Goal: Navigation & Orientation: Find specific page/section

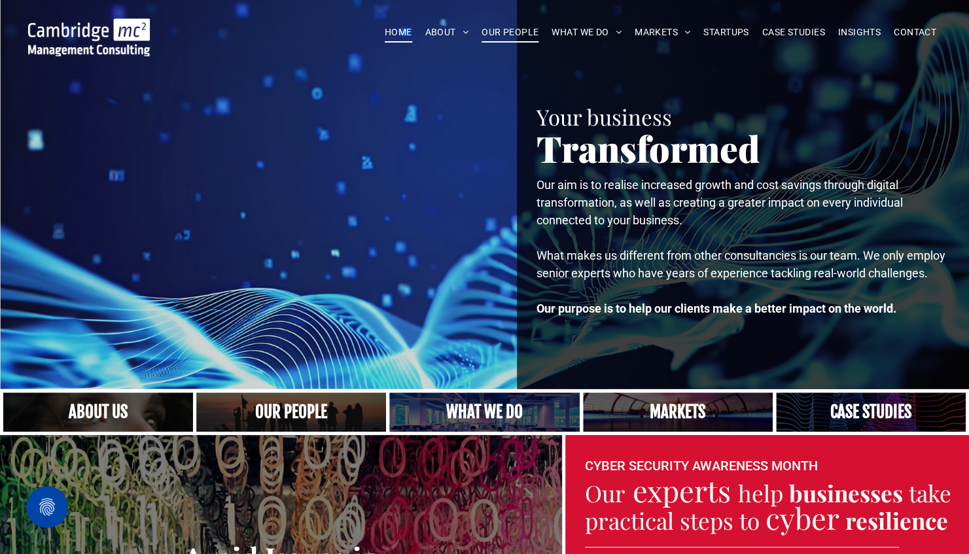
click at [508, 31] on span "OUR PEOPLE" at bounding box center [510, 32] width 57 height 20
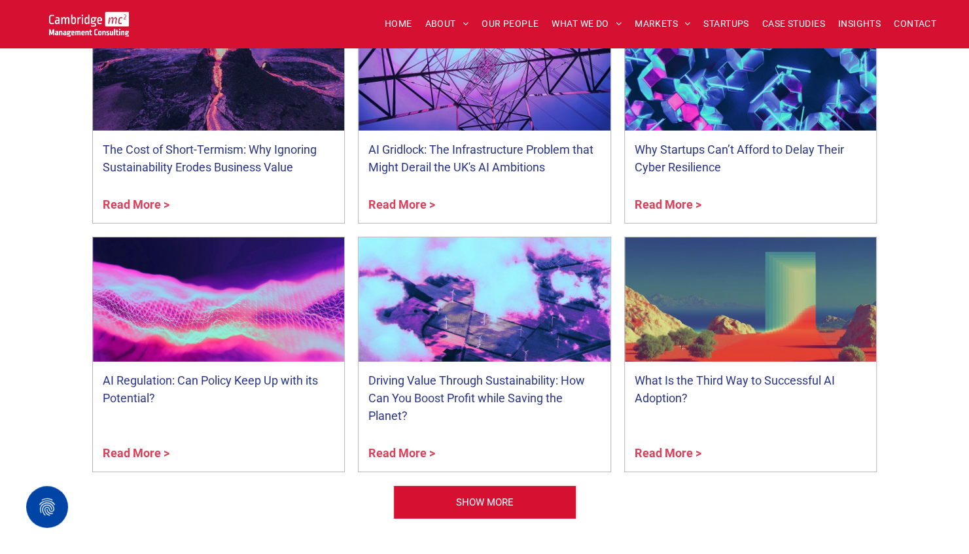
scroll to position [5103, 0]
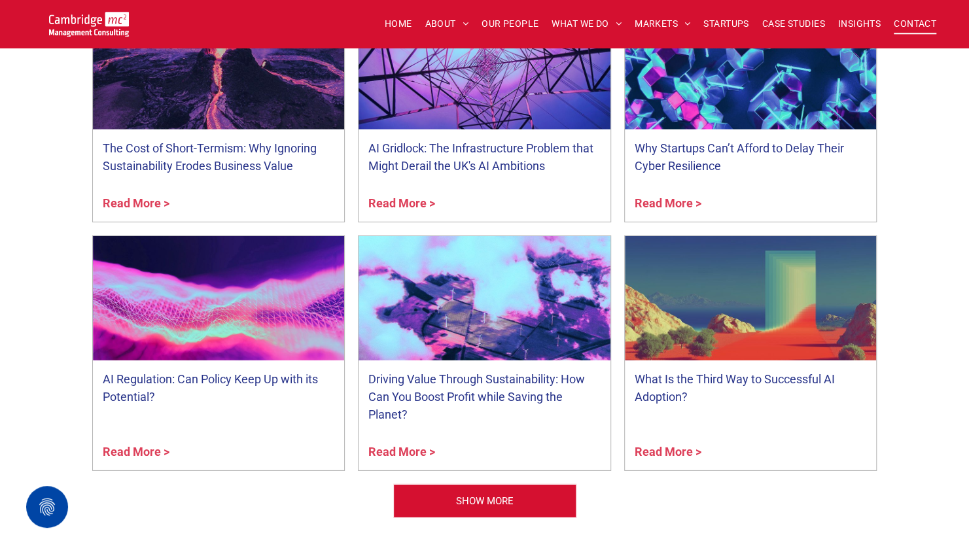
click at [919, 21] on span "CONTACT" at bounding box center [915, 24] width 43 height 20
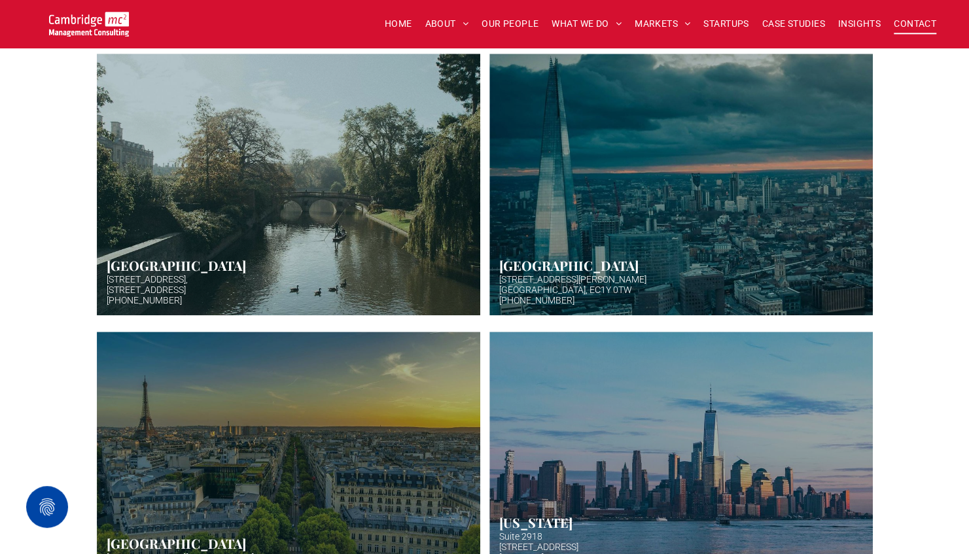
scroll to position [342, 0]
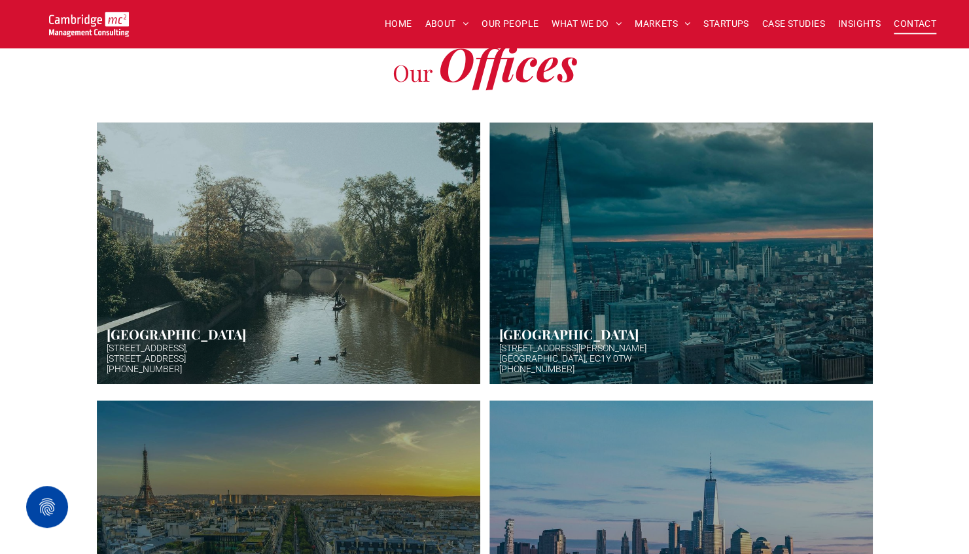
click at [143, 339] on link at bounding box center [288, 252] width 406 height 277
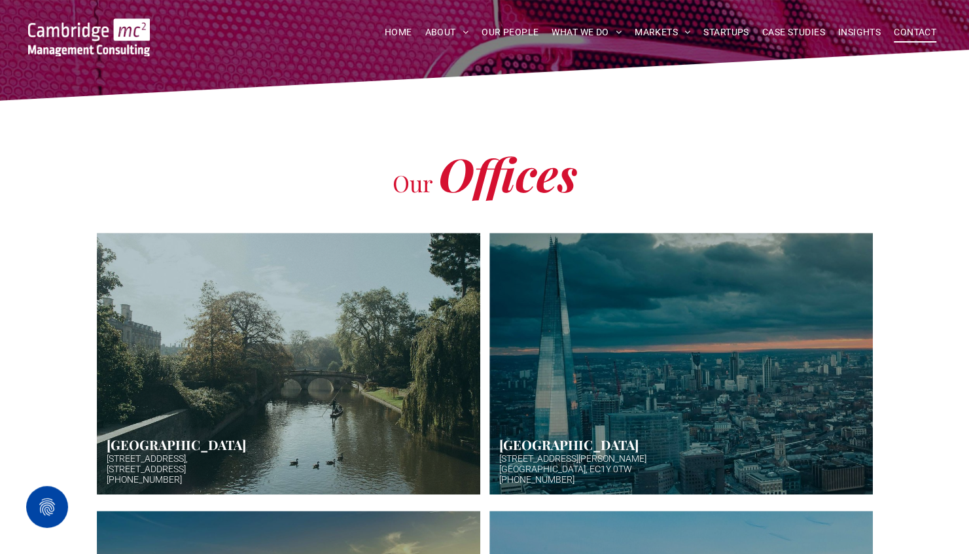
scroll to position [15, 0]
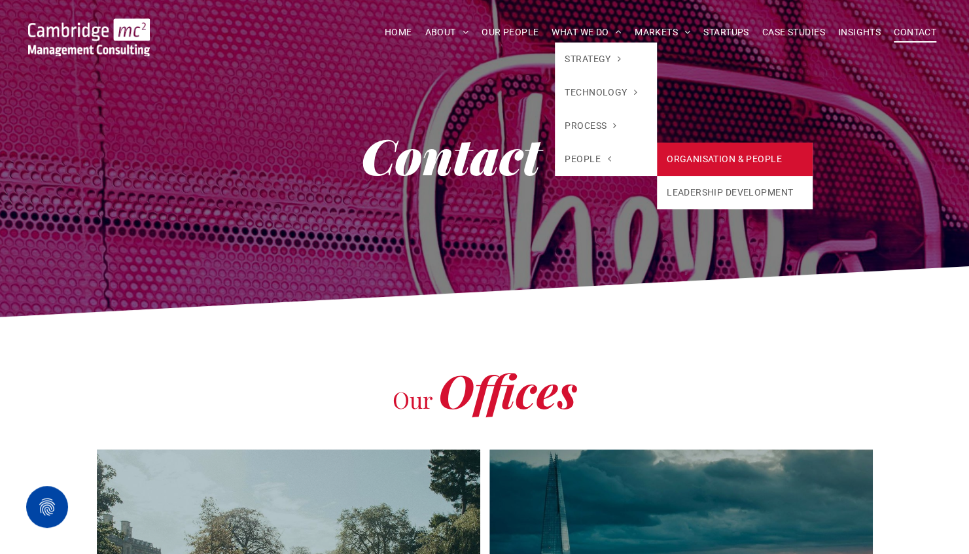
click at [720, 158] on link "ORGANISATION & PEOPLE" at bounding box center [735, 159] width 156 height 33
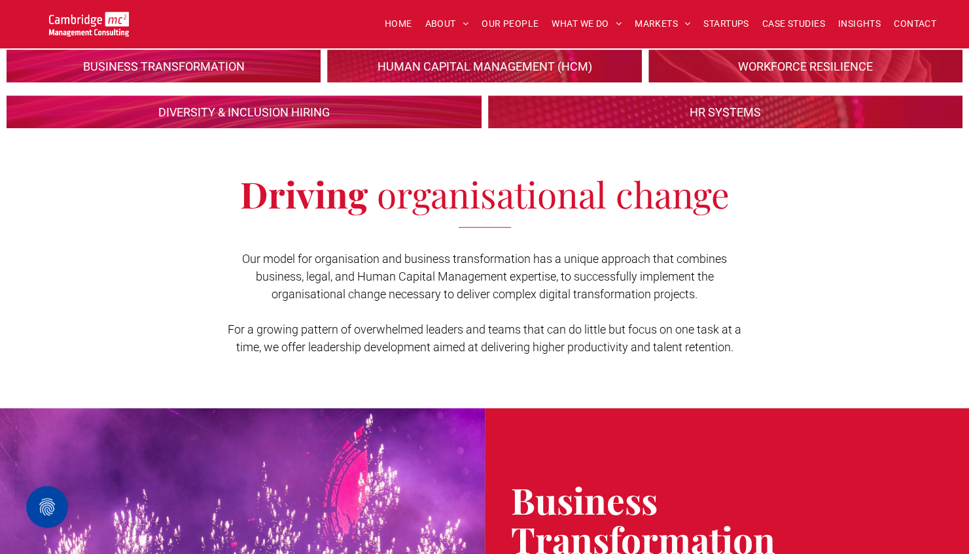
scroll to position [65, 0]
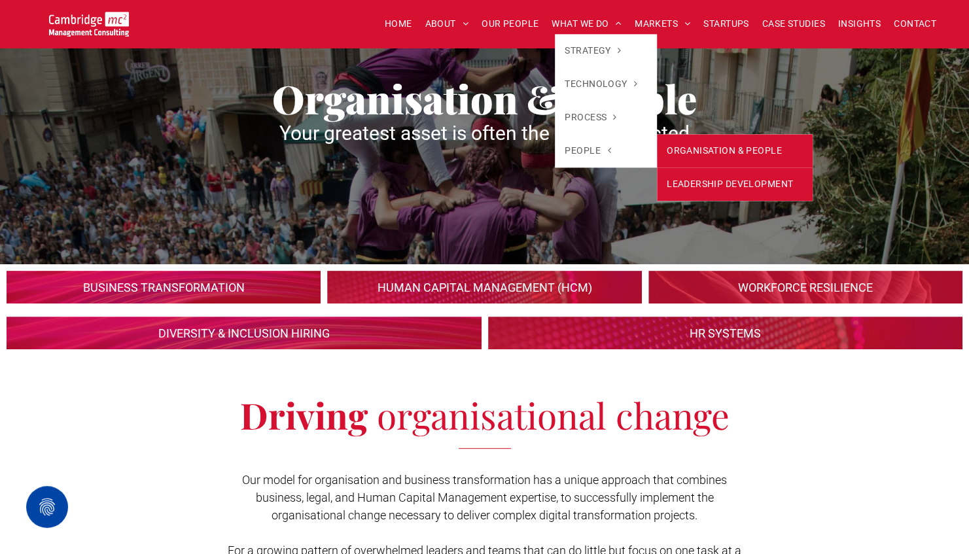
click at [759, 188] on link "LEADERSHIP DEVELOPMENT" at bounding box center [735, 183] width 156 height 33
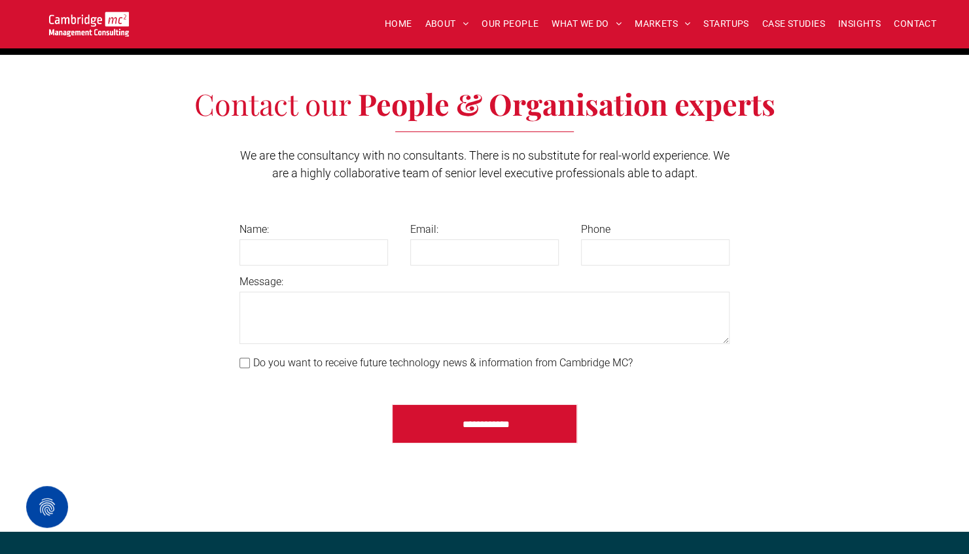
scroll to position [2643, 0]
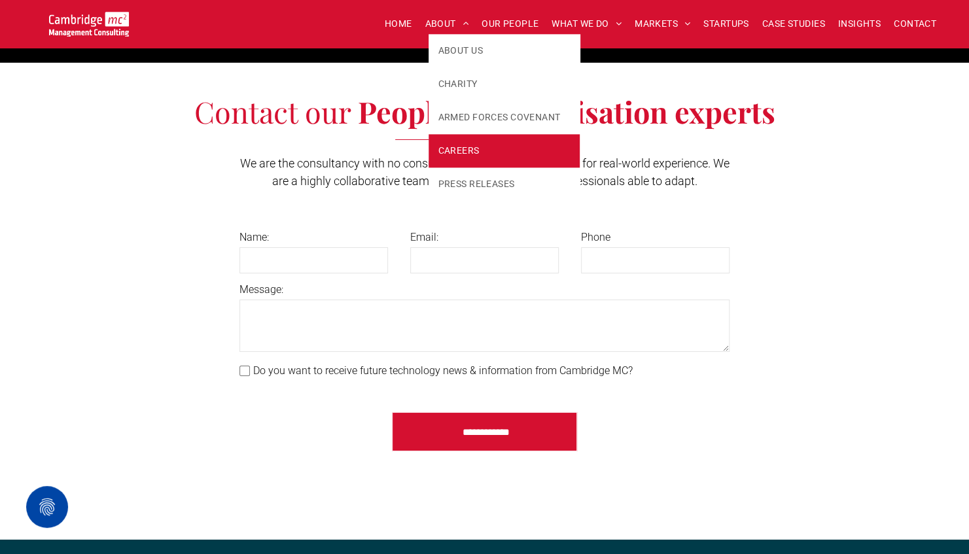
click at [438, 149] on span "CAREERS" at bounding box center [458, 151] width 41 height 14
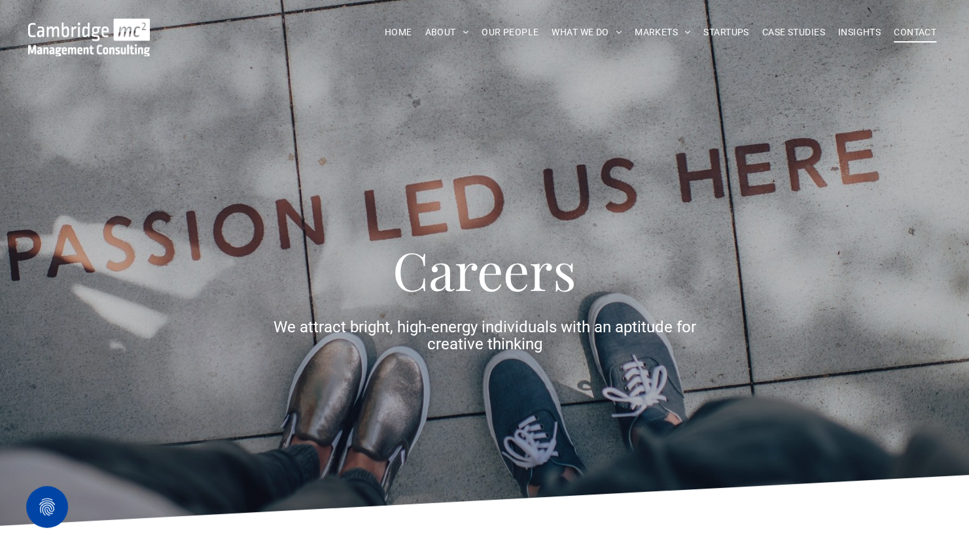
click at [906, 30] on span "CONTACT" at bounding box center [915, 32] width 43 height 20
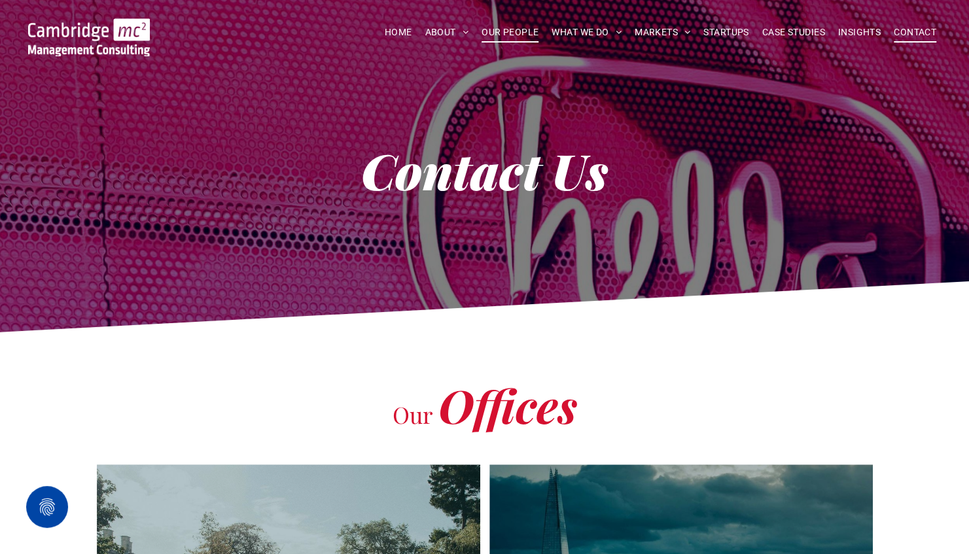
click at [512, 32] on span "OUR PEOPLE" at bounding box center [510, 32] width 57 height 20
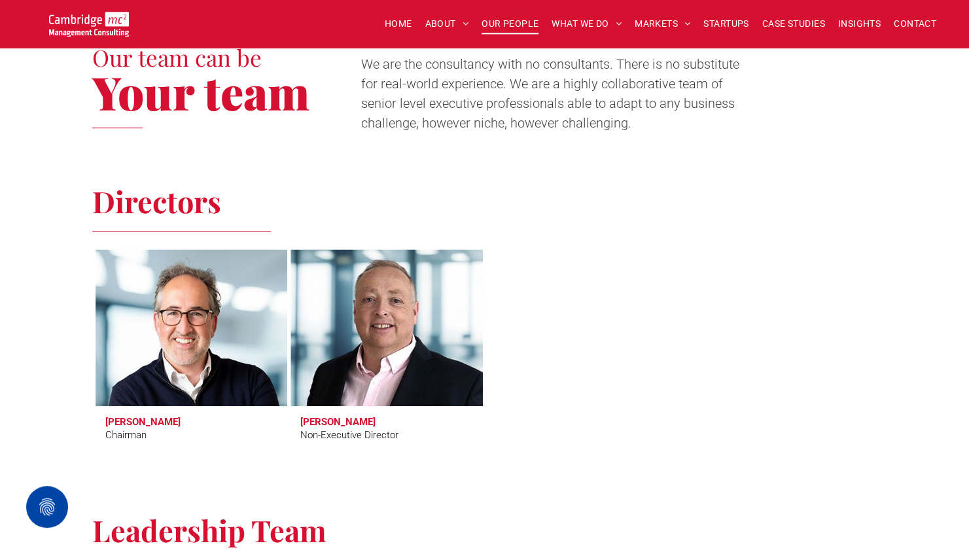
scroll to position [458, 0]
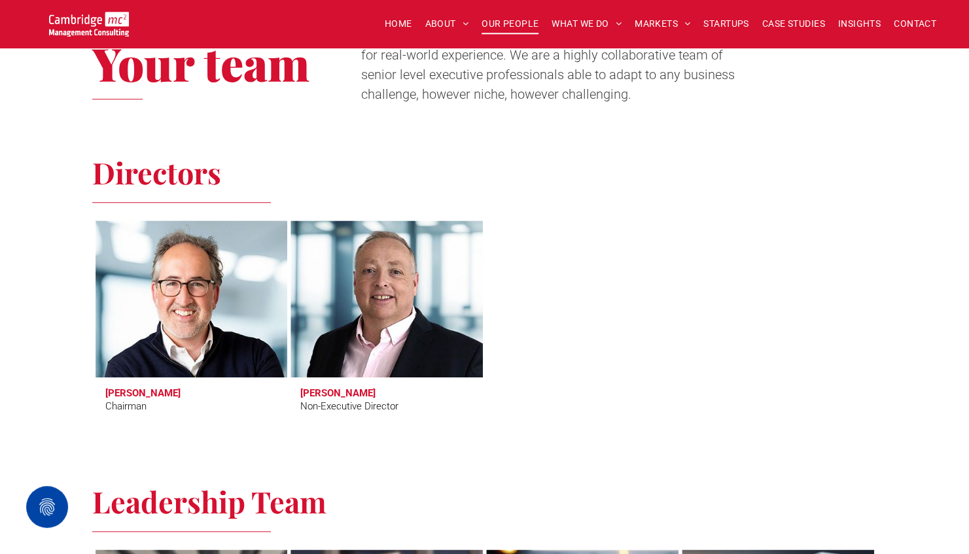
click at [183, 284] on link at bounding box center [191, 299] width 203 height 166
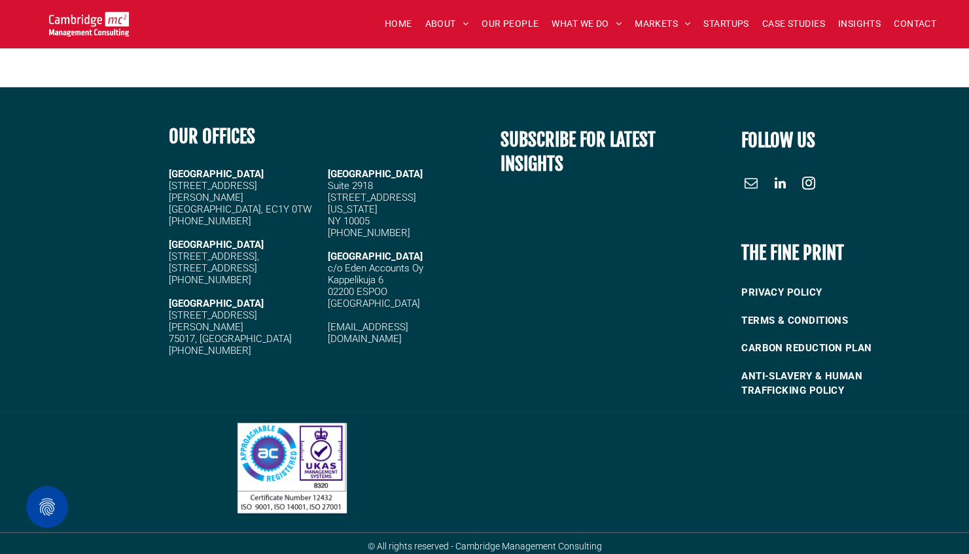
scroll to position [1604, 0]
